Goal: Check status: Check status

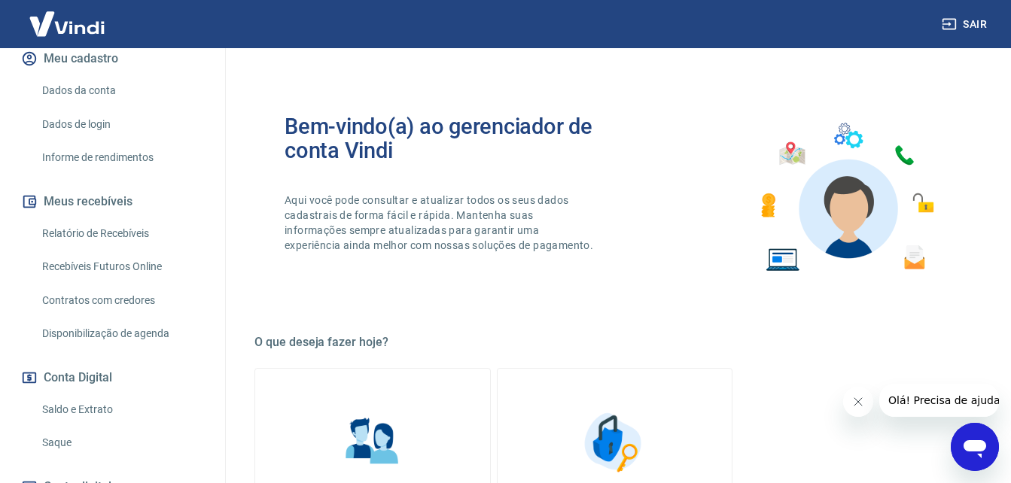
scroll to position [301, 0]
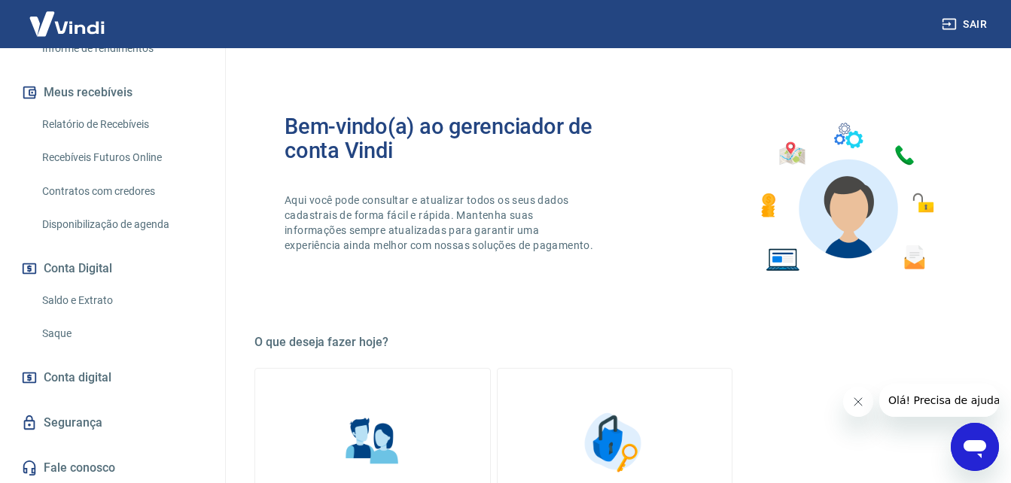
click at [96, 316] on link "Saldo e Extrato" at bounding box center [121, 300] width 171 height 31
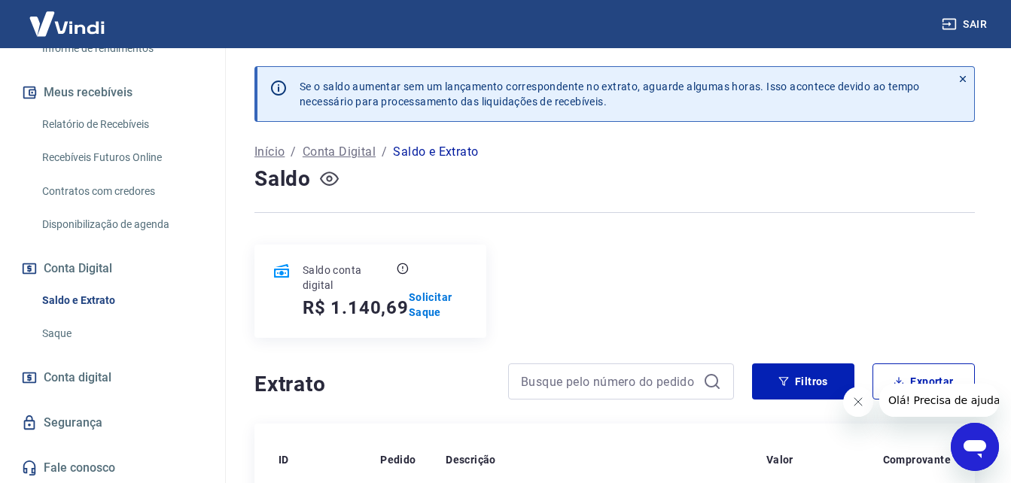
click at [330, 180] on icon "button" at bounding box center [329, 179] width 6 height 6
click at [330, 180] on icon "button" at bounding box center [329, 178] width 19 height 19
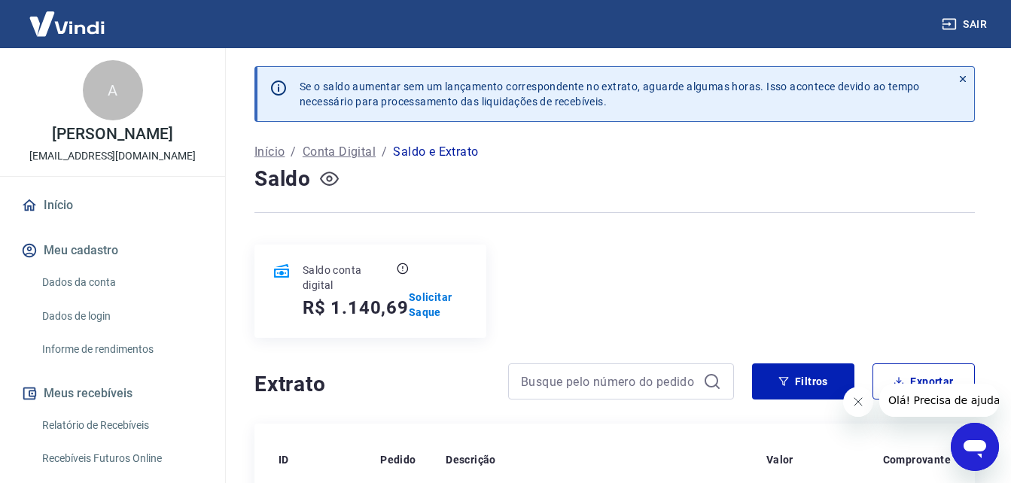
click at [56, 215] on link "Início" at bounding box center [112, 205] width 189 height 33
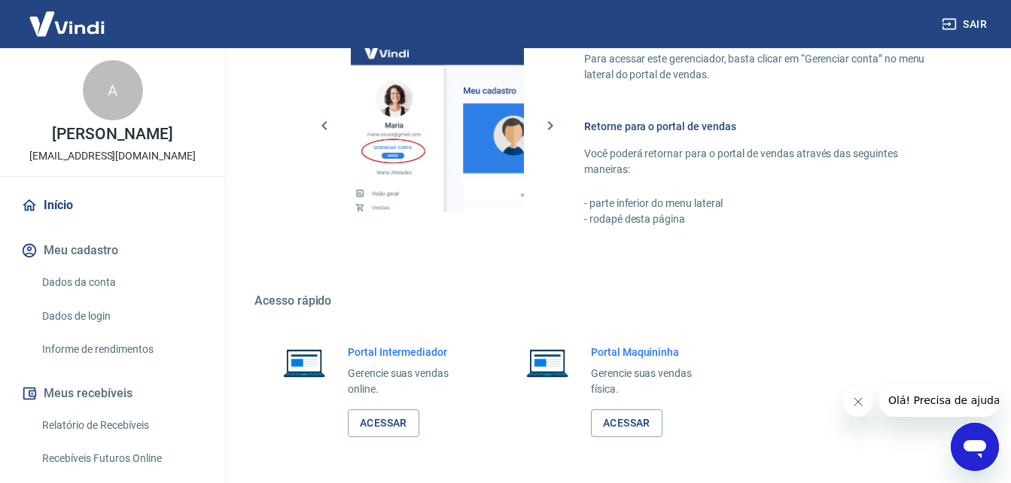
scroll to position [752, 0]
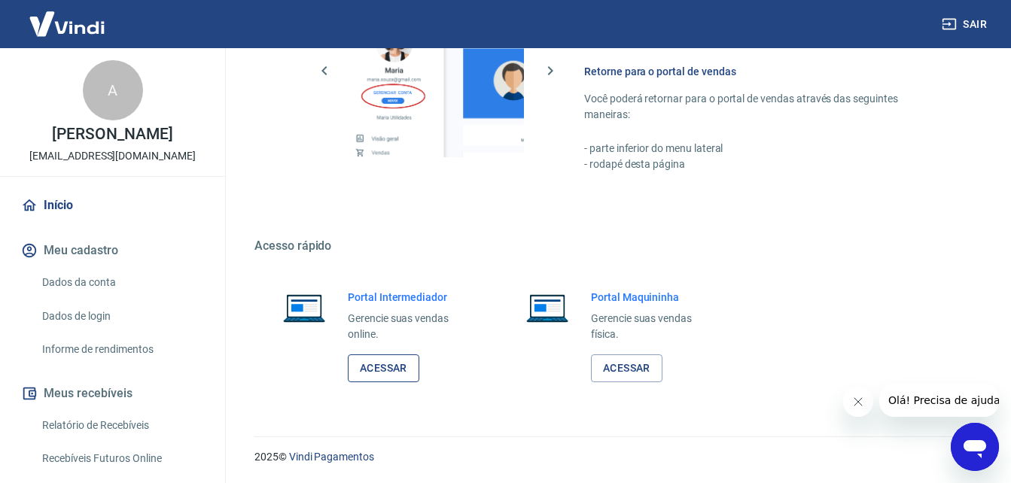
click at [403, 368] on link "Acessar" at bounding box center [383, 368] width 71 height 28
